Goal: Complete application form

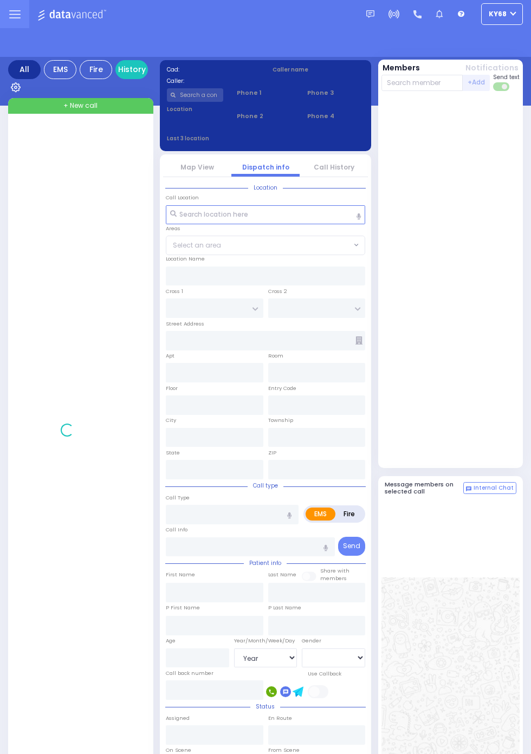
select select "Year"
select select "[DEMOGRAPHIC_DATA]"
select select "Year"
select select "[DEMOGRAPHIC_DATA]"
select select "Year"
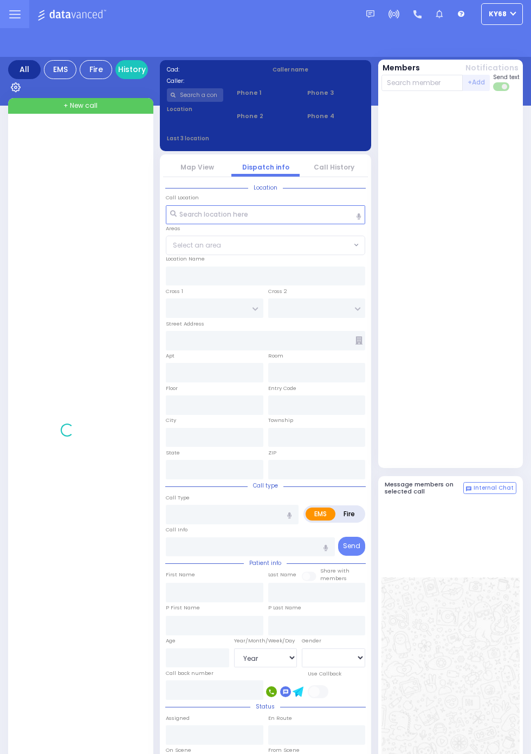
select select "[DEMOGRAPHIC_DATA]"
